Goal: Navigation & Orientation: Find specific page/section

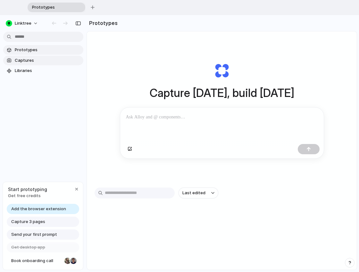
click at [29, 62] on span "Captures" at bounding box center [48, 60] width 66 height 6
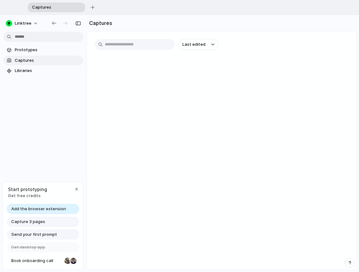
click at [125, 41] on input "text" at bounding box center [135, 44] width 80 height 11
click at [16, 75] on link "Libraries" at bounding box center [43, 71] width 80 height 10
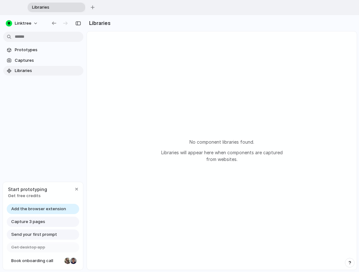
click at [36, 223] on span "Capture 3 pages" at bounding box center [28, 222] width 34 height 6
click at [47, 236] on span "Send your first prompt" at bounding box center [34, 235] width 46 height 6
click at [34, 221] on span "Capture 3 pages" at bounding box center [28, 222] width 34 height 6
click at [27, 117] on div "Prototypes Captures Libraries" at bounding box center [43, 87] width 87 height 145
click at [31, 22] on button "Linktree" at bounding box center [22, 23] width 38 height 10
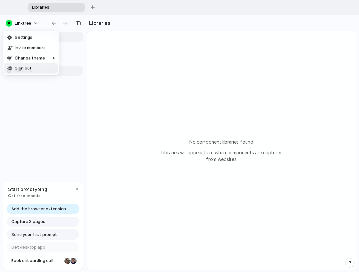
click at [37, 143] on div "Settings Invite members Change theme Sign out" at bounding box center [179, 136] width 359 height 272
